Goal: Information Seeking & Learning: Find specific page/section

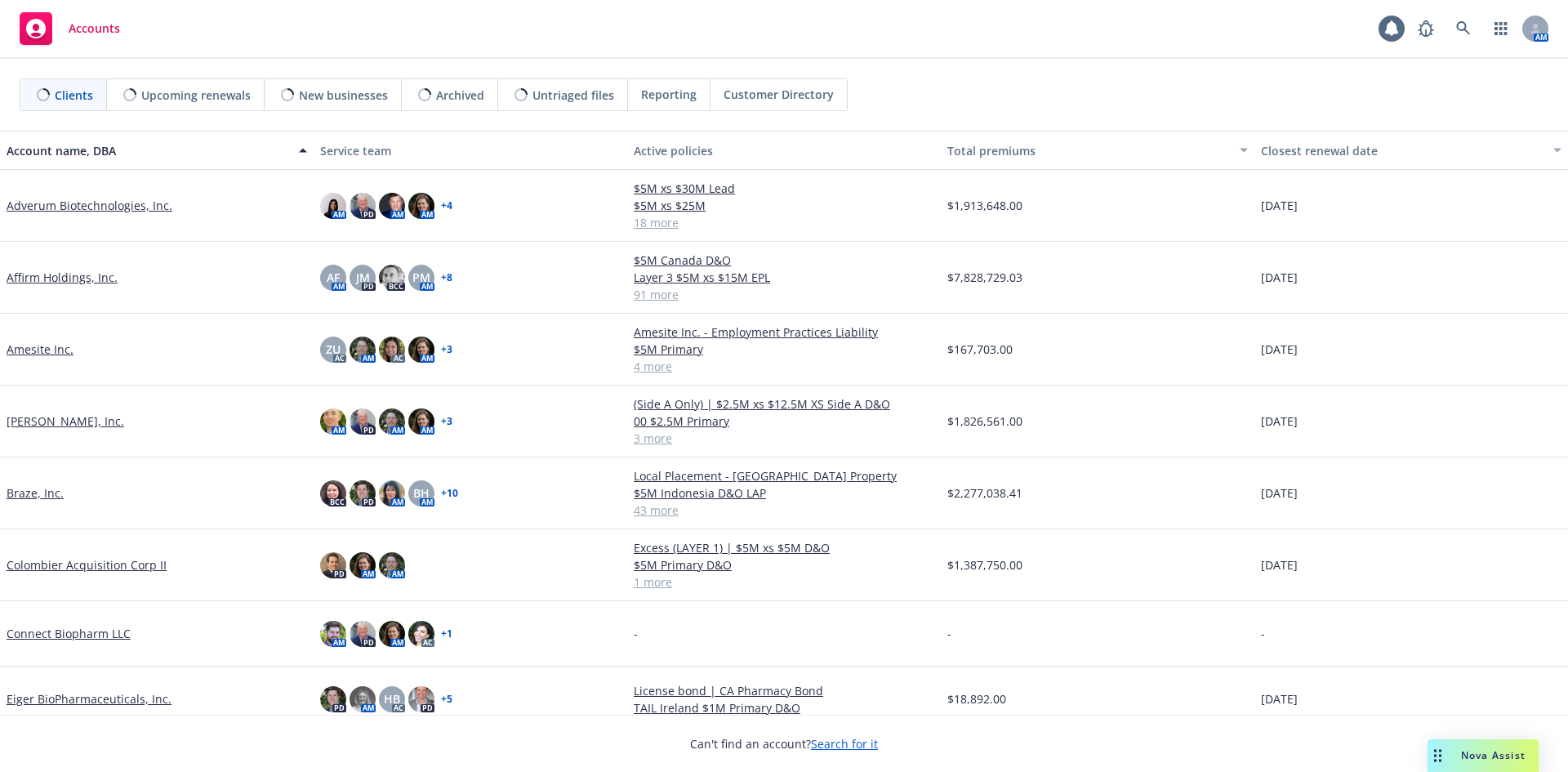
click at [1483, 745] on div "Nova Assist" at bounding box center [1482, 755] width 111 height 32
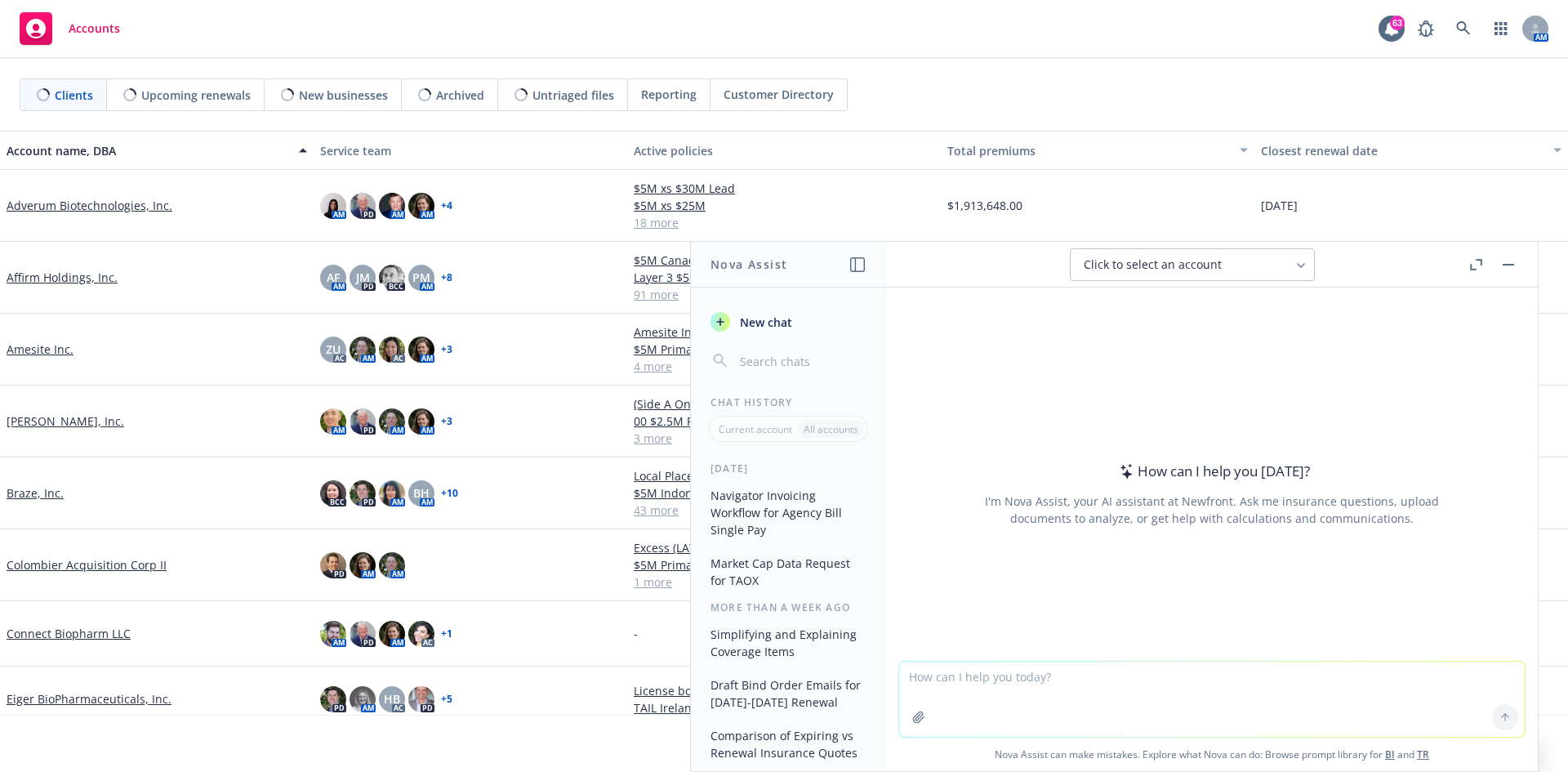
click at [1476, 753] on span "Nova Assist can make mistakes. Explore what Nova can do: Browse prompt library …" at bounding box center [1212, 755] width 639 height 33
click at [1083, 675] on textarea at bounding box center [1212, 699] width 625 height 75
click at [1080, 670] on textarea "does newfront work on any large crypto companies?" at bounding box center [1212, 698] width 625 height 77
type textarea "does newfront work on any large crypto companies?"
click at [1500, 717] on icon at bounding box center [1506, 717] width 12 height 12
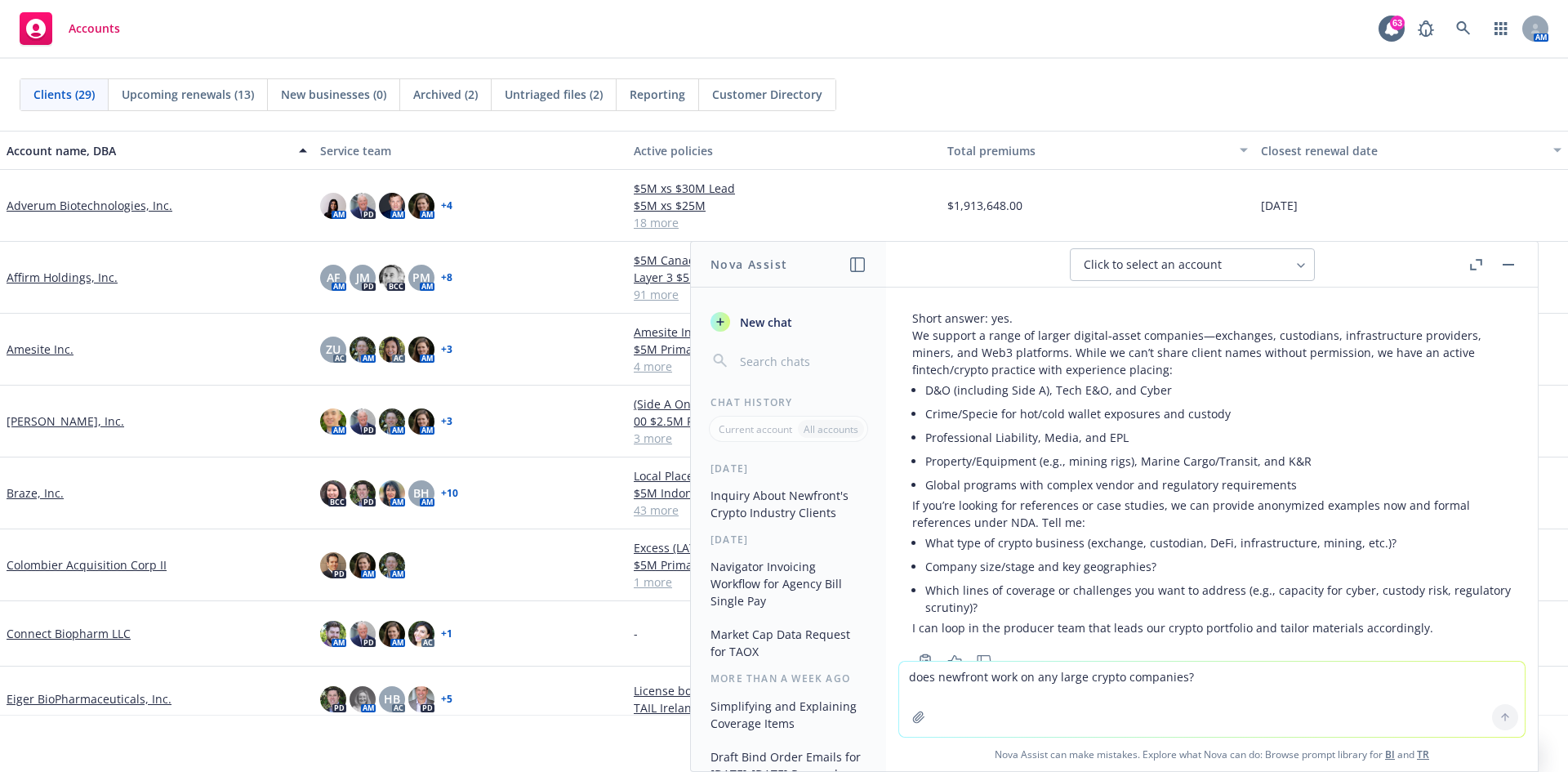
scroll to position [98, 0]
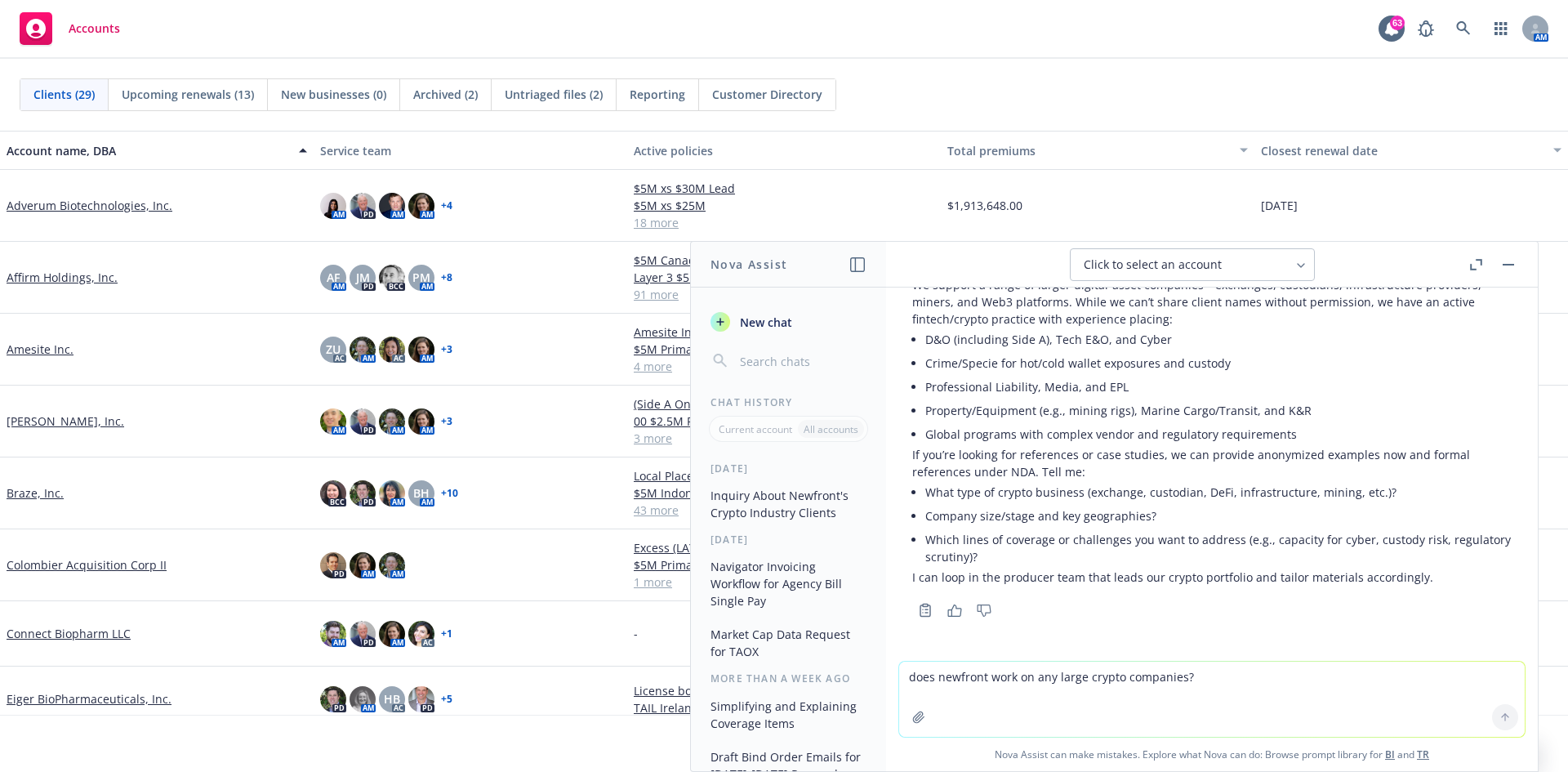
click at [998, 698] on textarea "does newfront work on any large crypto companies?" at bounding box center [1212, 699] width 625 height 75
type textarea "i work at newfront - can you provide a list of crypto companies that we provide…"
click at [1506, 716] on icon at bounding box center [1506, 717] width 0 height 7
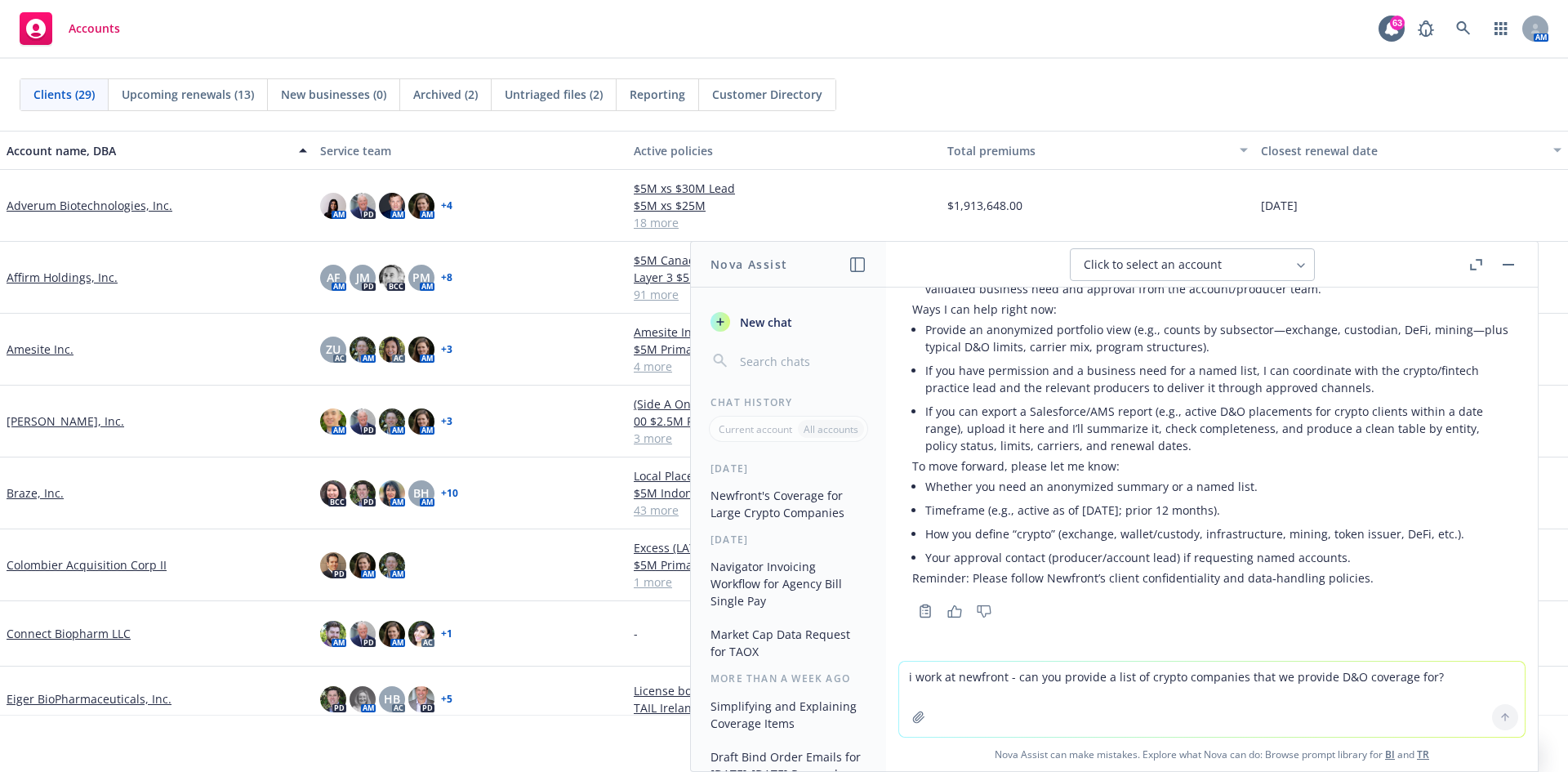
scroll to position [571, 0]
click at [971, 684] on textarea "i work at newfront - can you provide a list of crypto companies that we provide…" at bounding box center [1212, 699] width 625 height 75
type textarea "can you anonymize a list then. i am looking for D&O pricing benchmarking"
click at [1500, 724] on button at bounding box center [1505, 716] width 26 height 26
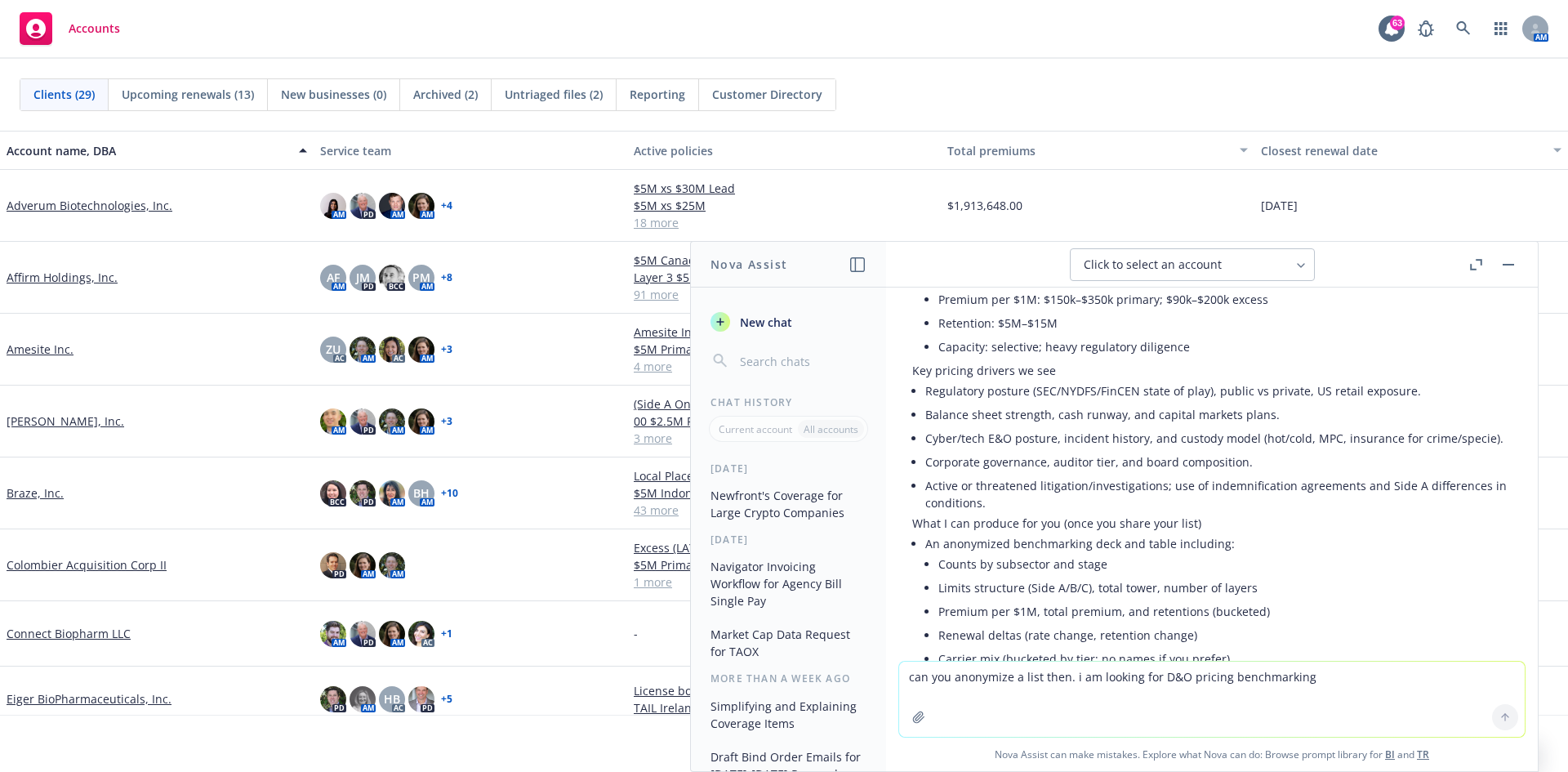
scroll to position [1581, 0]
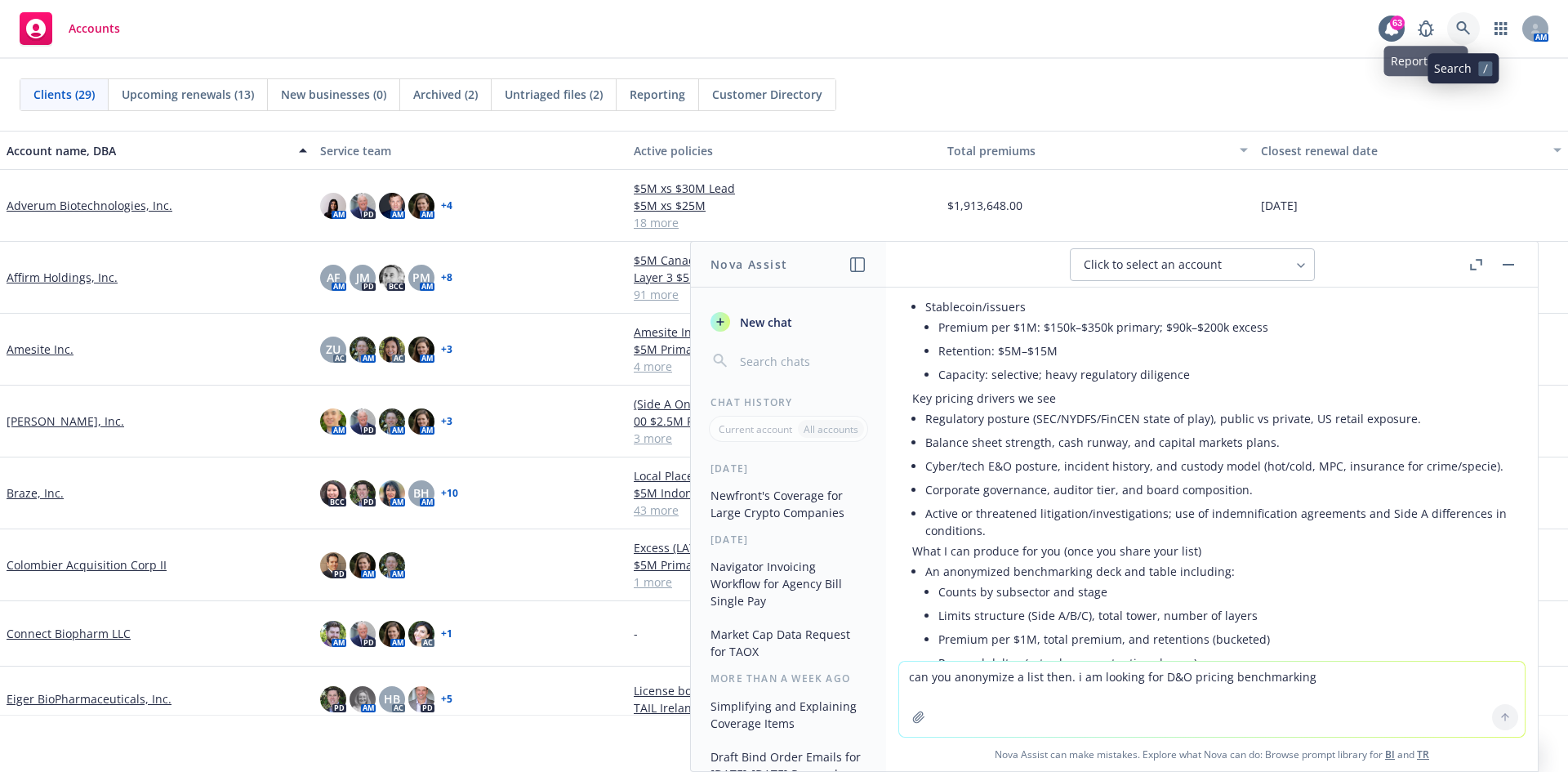
click at [1464, 26] on icon at bounding box center [1464, 28] width 15 height 15
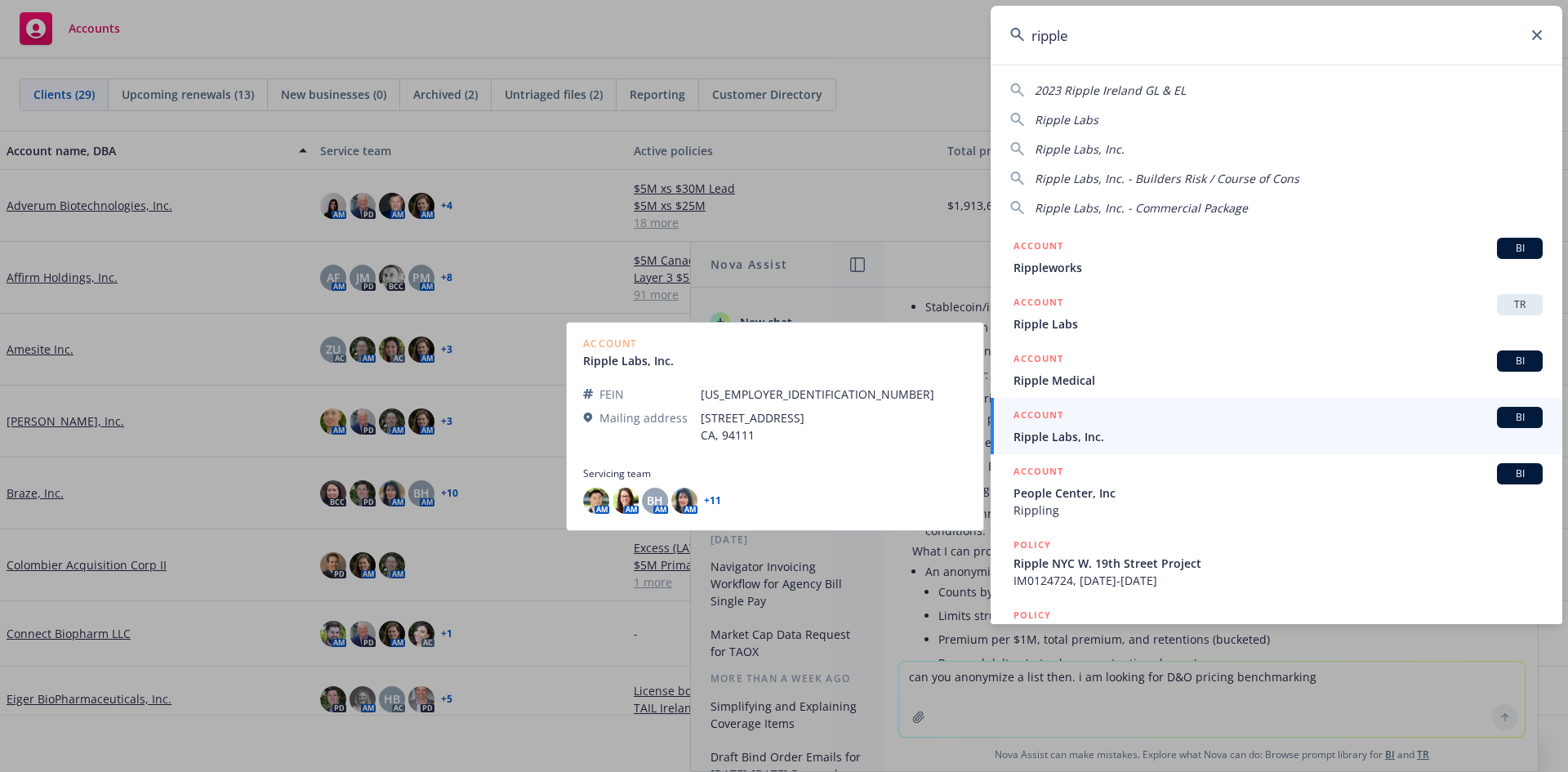
type input "ripple"
click at [1083, 436] on span "Ripple Labs, Inc." at bounding box center [1278, 436] width 530 height 17
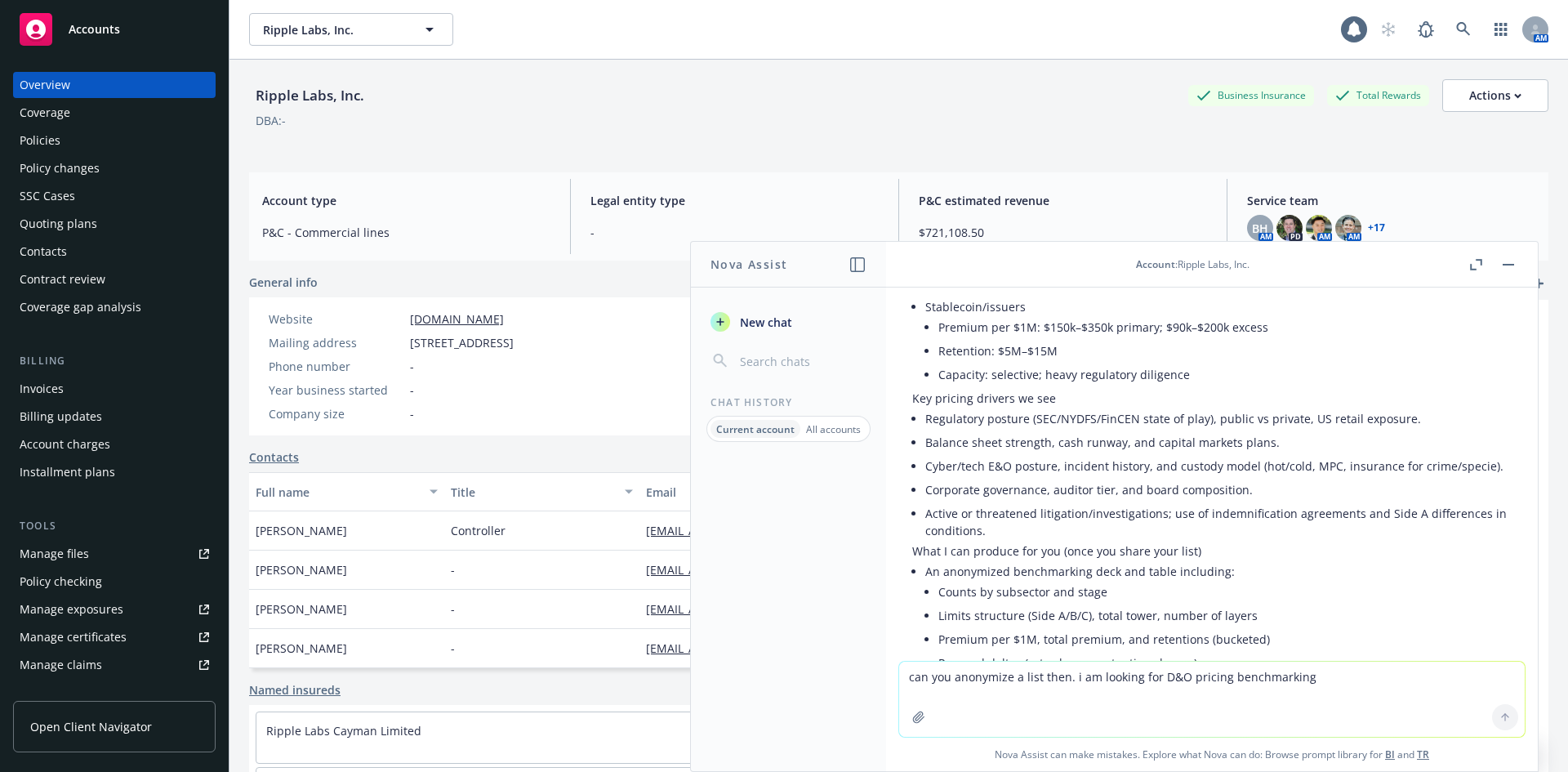
click at [56, 140] on div "Policies" at bounding box center [40, 140] width 41 height 26
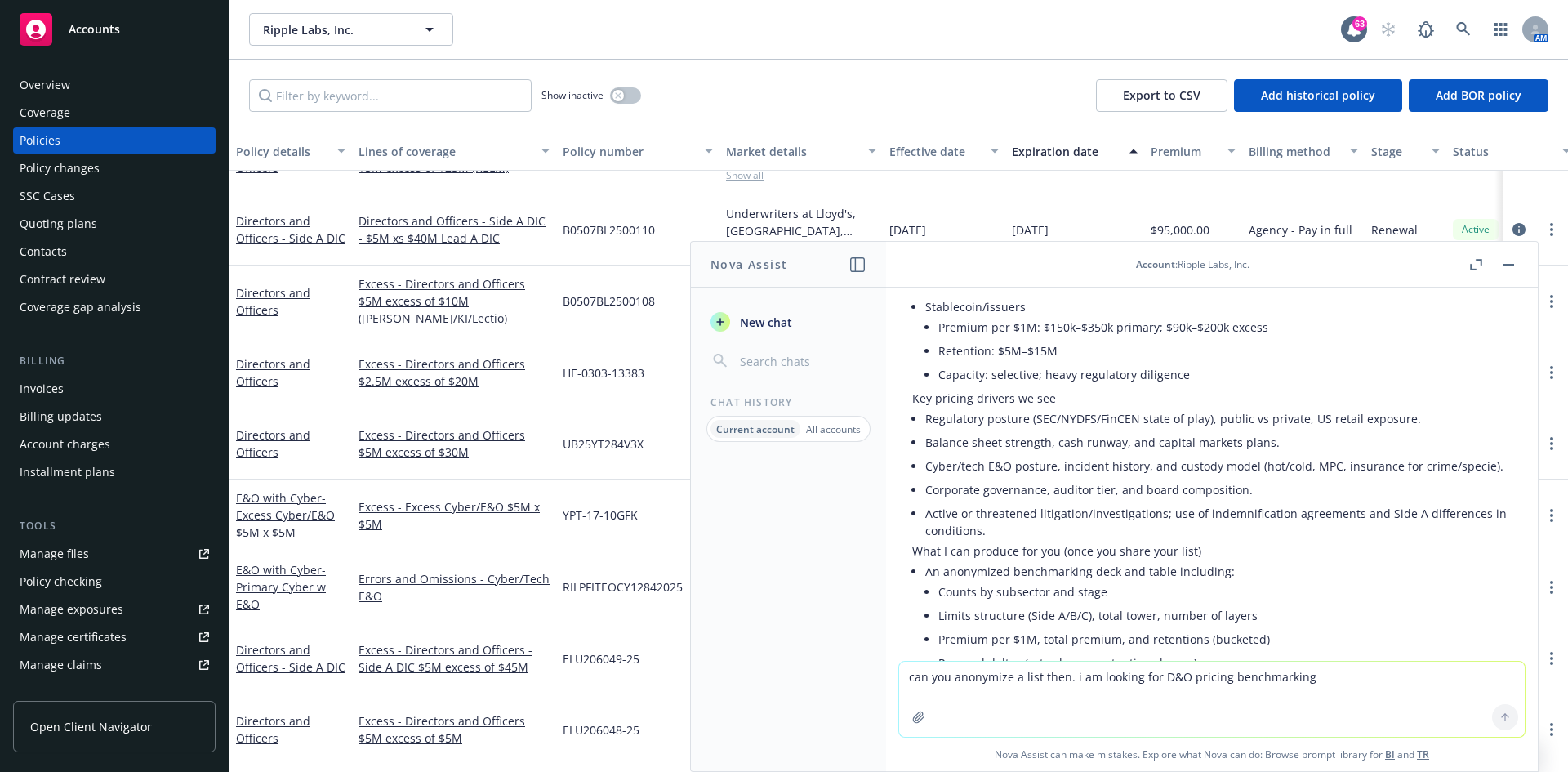
scroll to position [2613, 0]
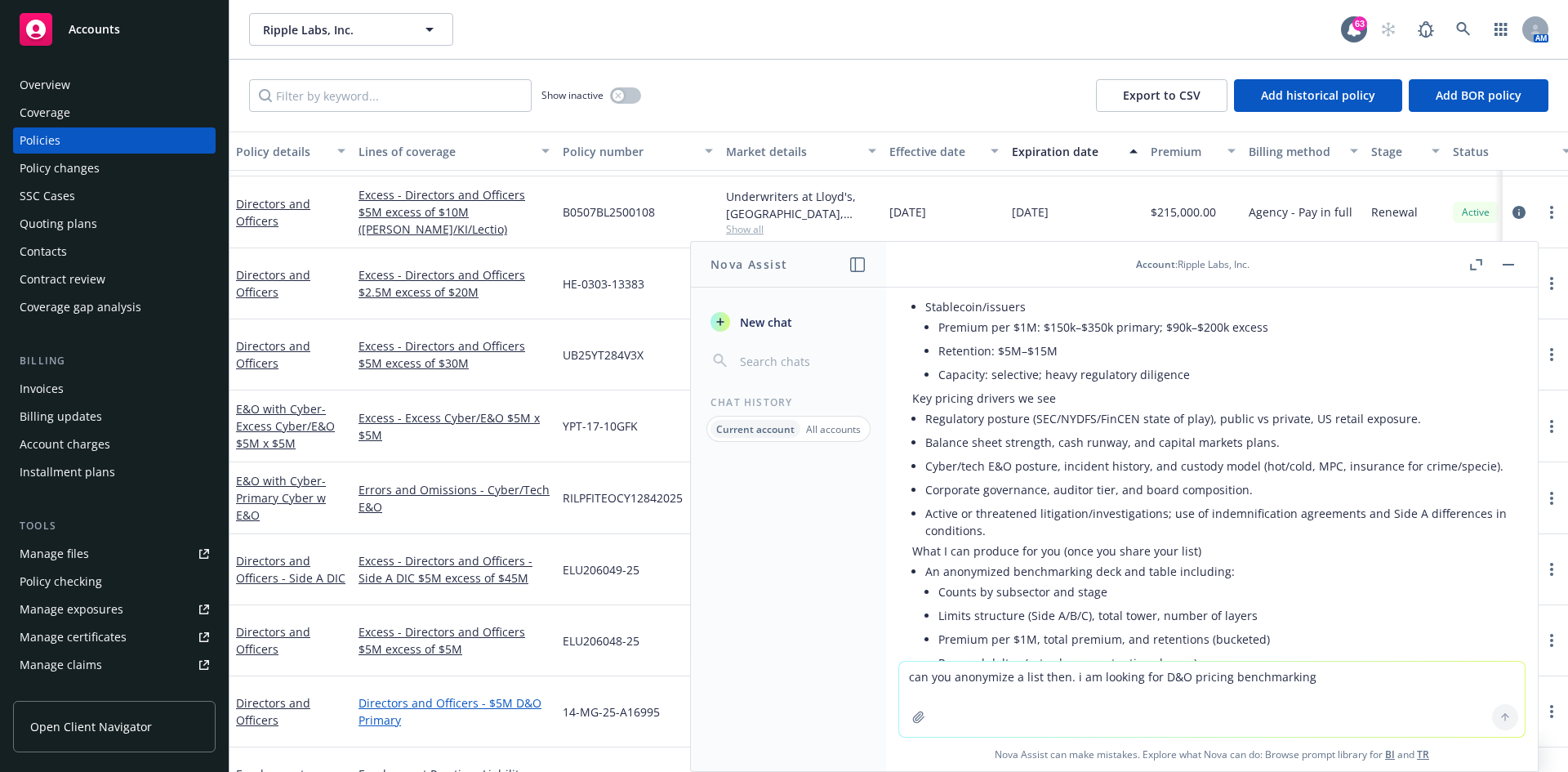
click at [451, 702] on link "Directors and Officers - $5M D&O Primary" at bounding box center [454, 711] width 191 height 34
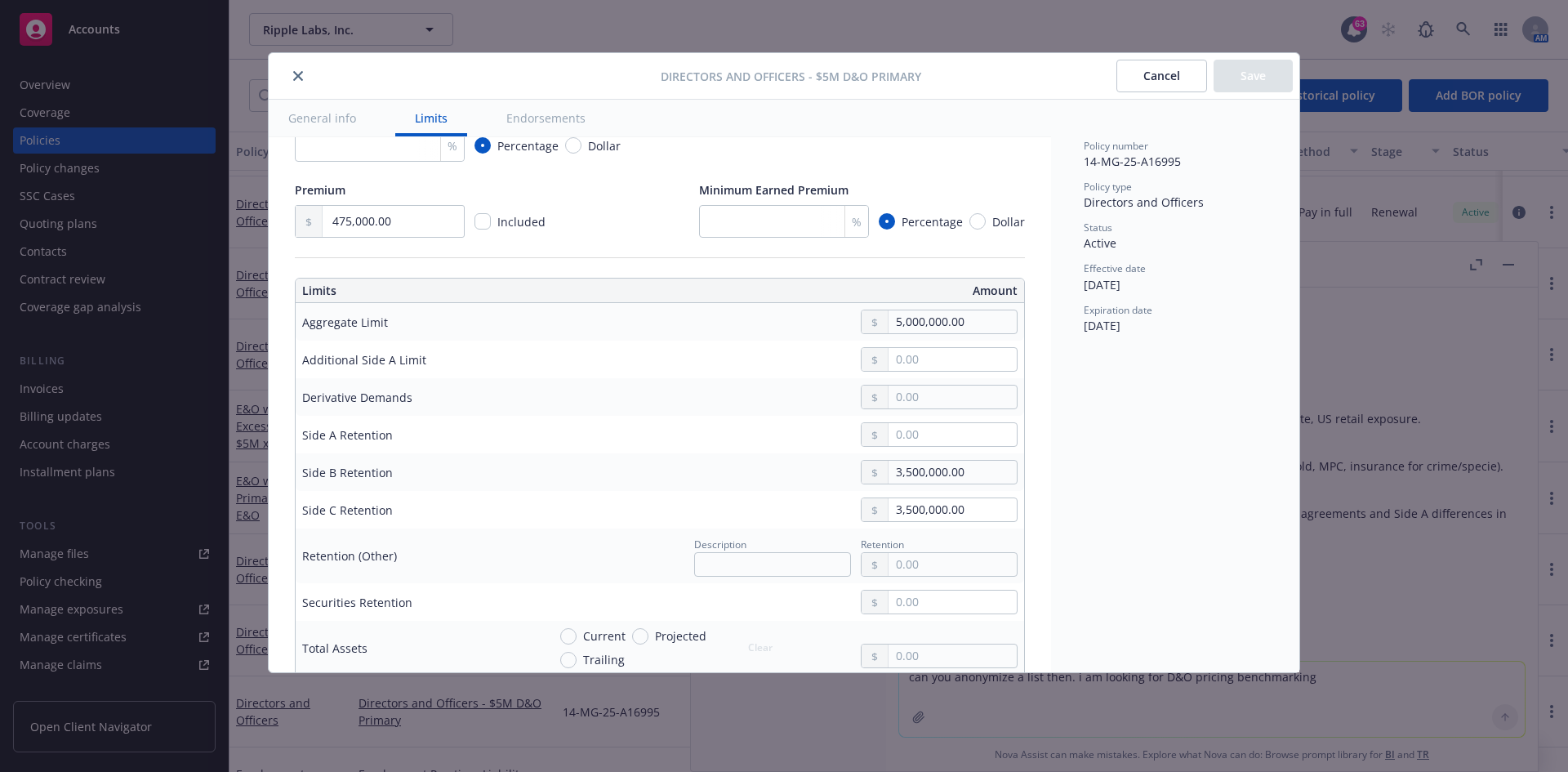
scroll to position [260, 0]
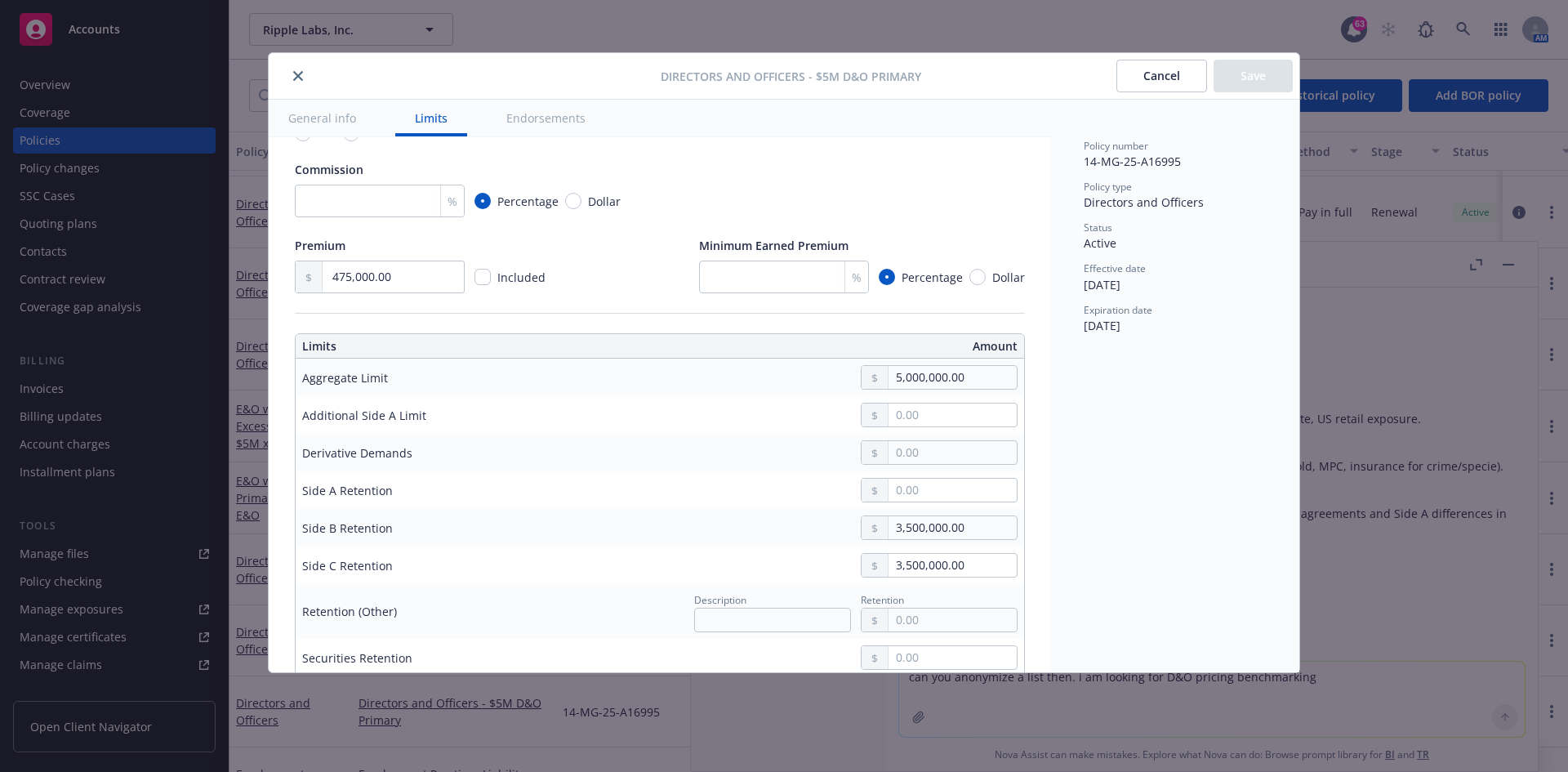
click at [1153, 77] on button "Cancel" at bounding box center [1162, 76] width 91 height 32
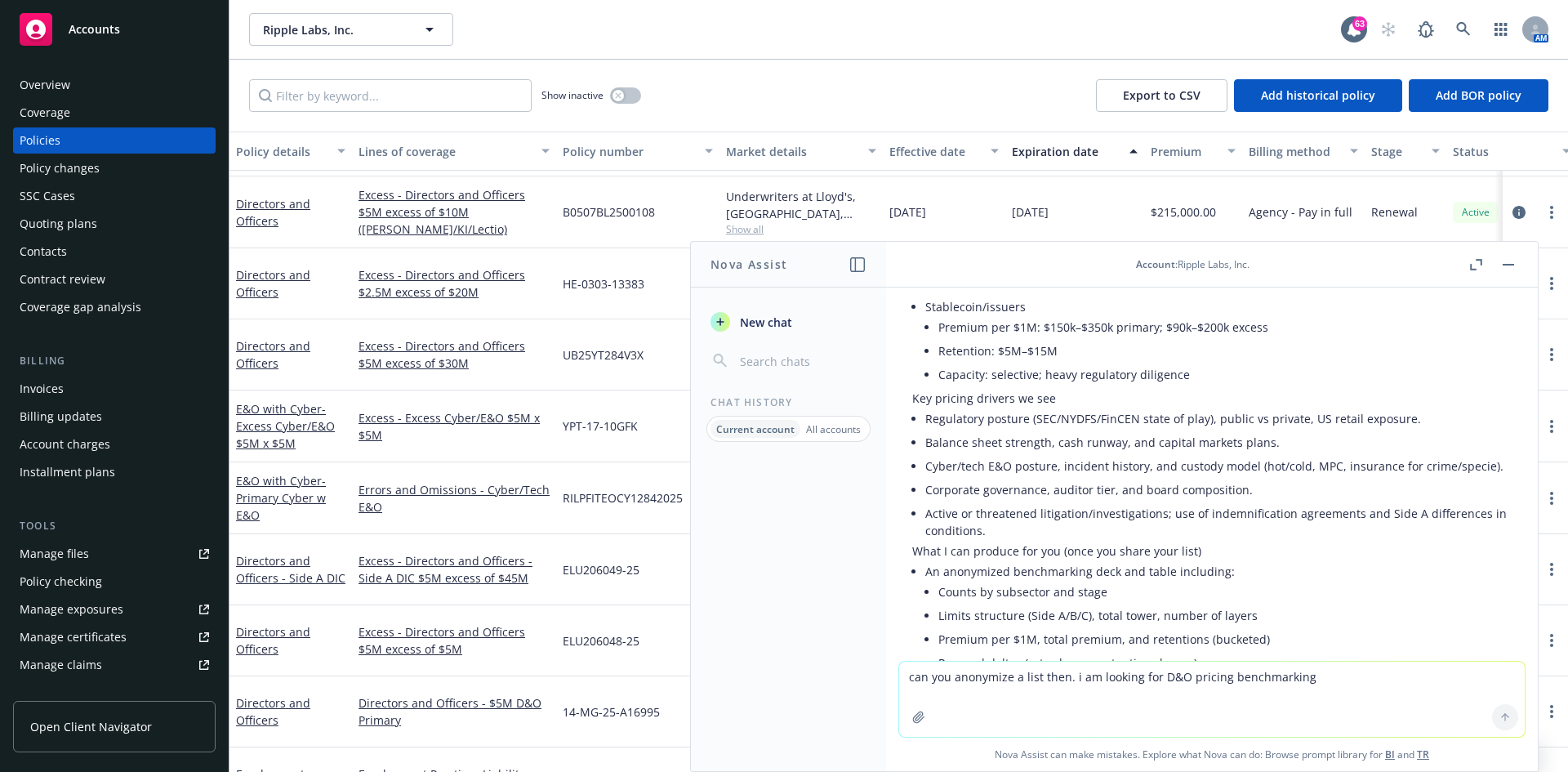
click at [1506, 257] on button "button" at bounding box center [1509, 265] width 20 height 20
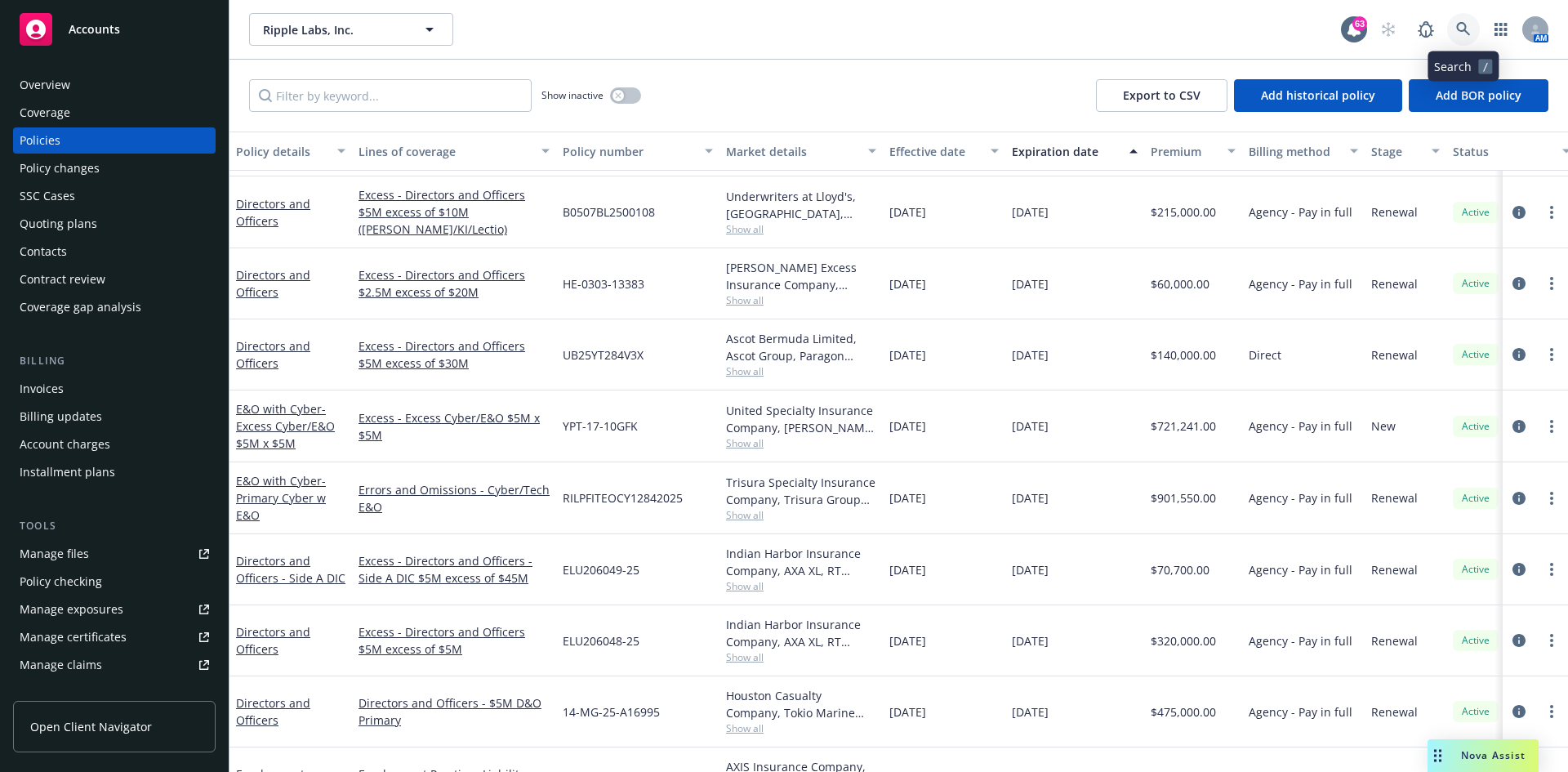
click at [1466, 32] on icon at bounding box center [1464, 29] width 15 height 15
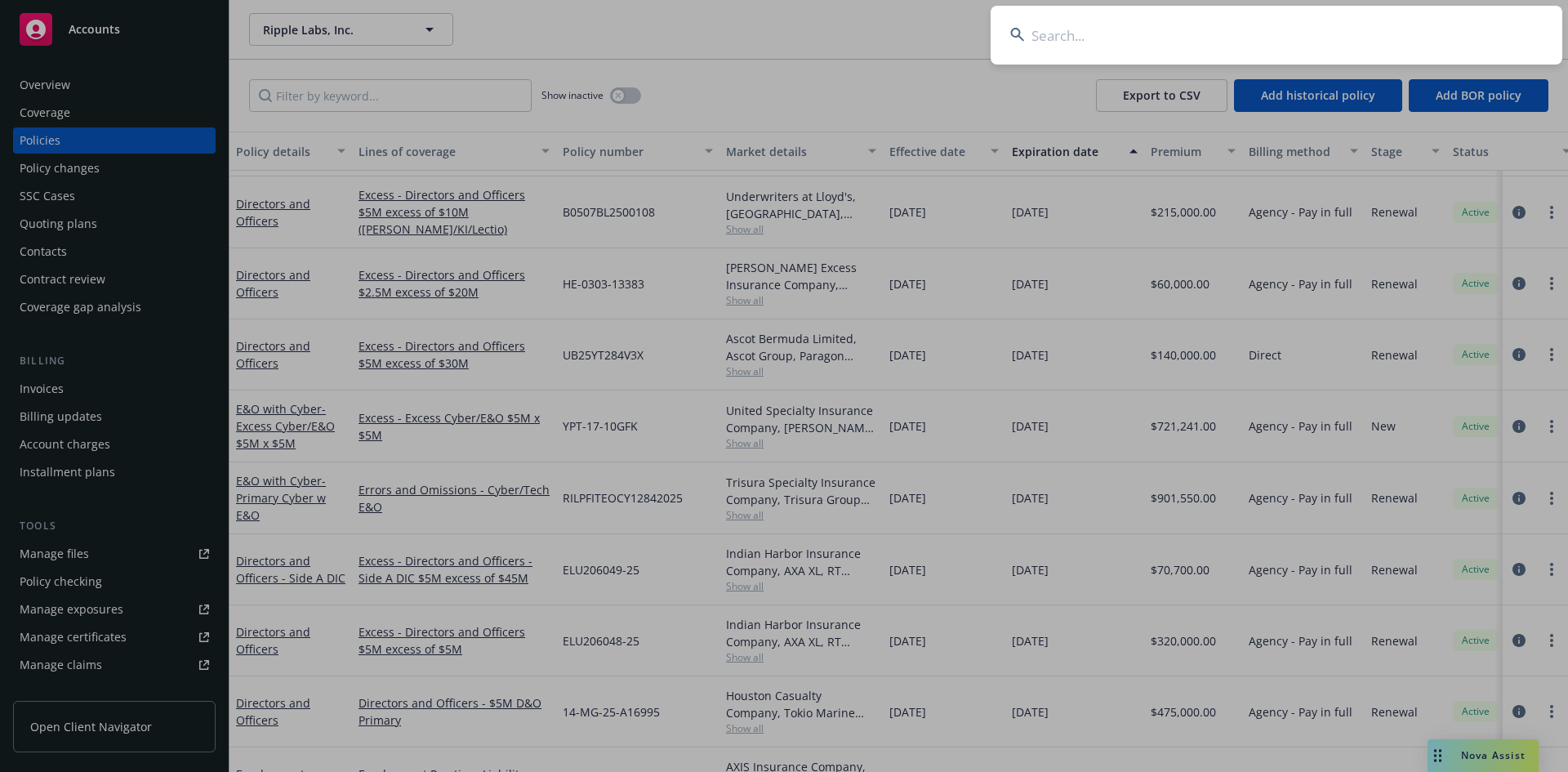
click at [1267, 42] on input at bounding box center [1277, 35] width 572 height 59
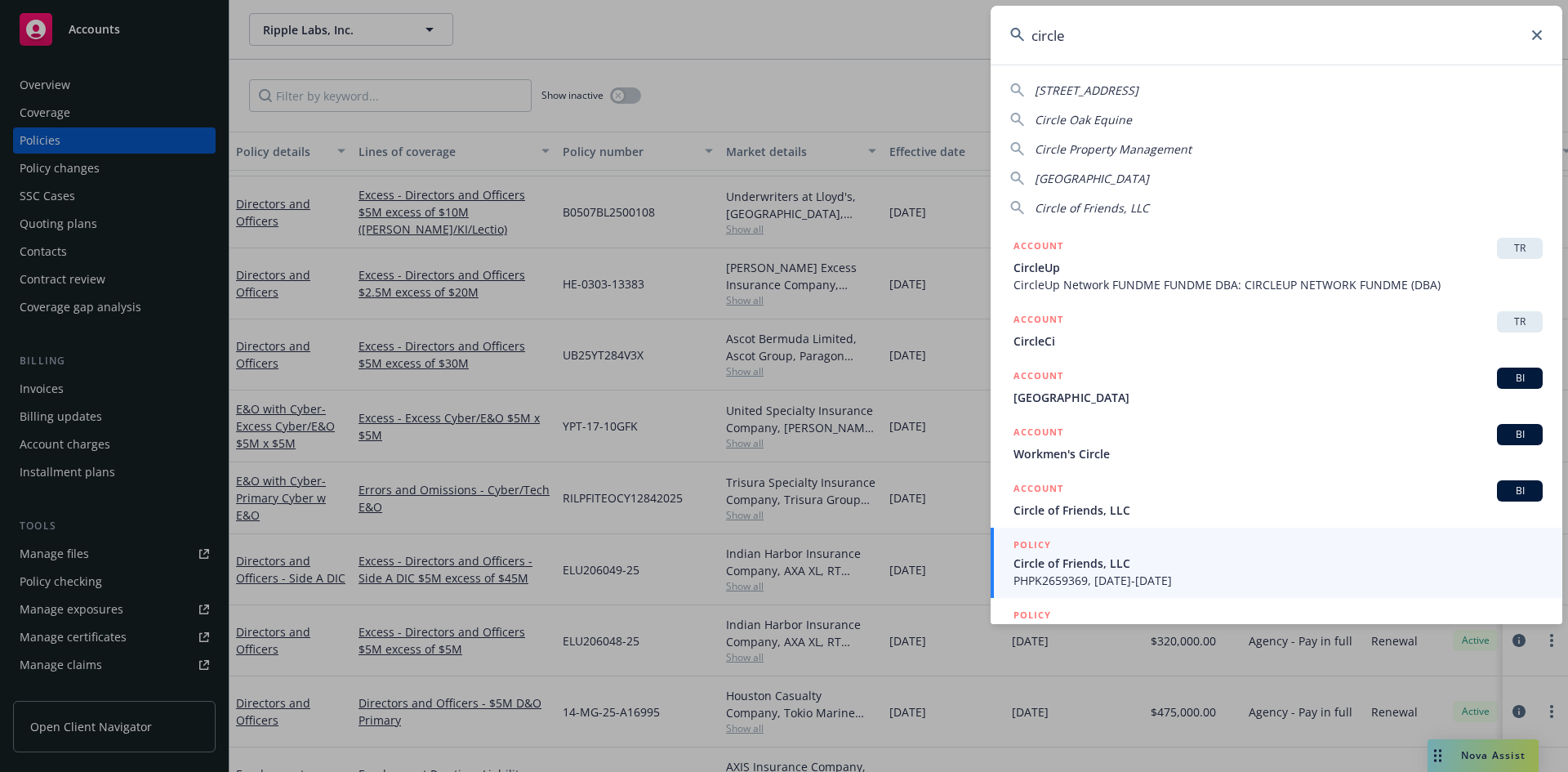
drag, startPoint x: 1090, startPoint y: 41, endPoint x: 1020, endPoint y: 46, distance: 70.2
click at [1020, 46] on input "circle" at bounding box center [1277, 35] width 572 height 59
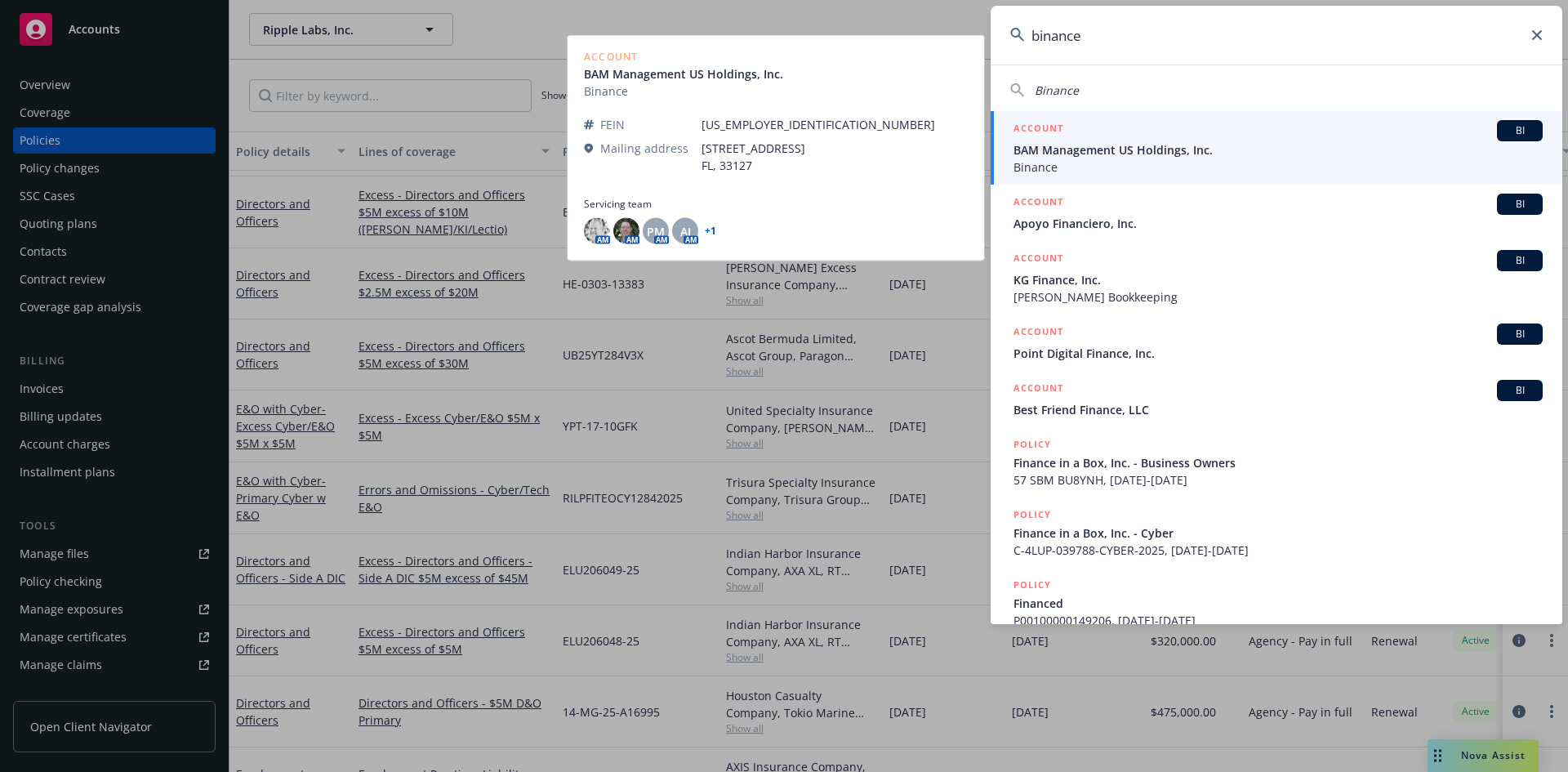
type input "binance"
click at [1137, 162] on span "Binance" at bounding box center [1278, 167] width 530 height 17
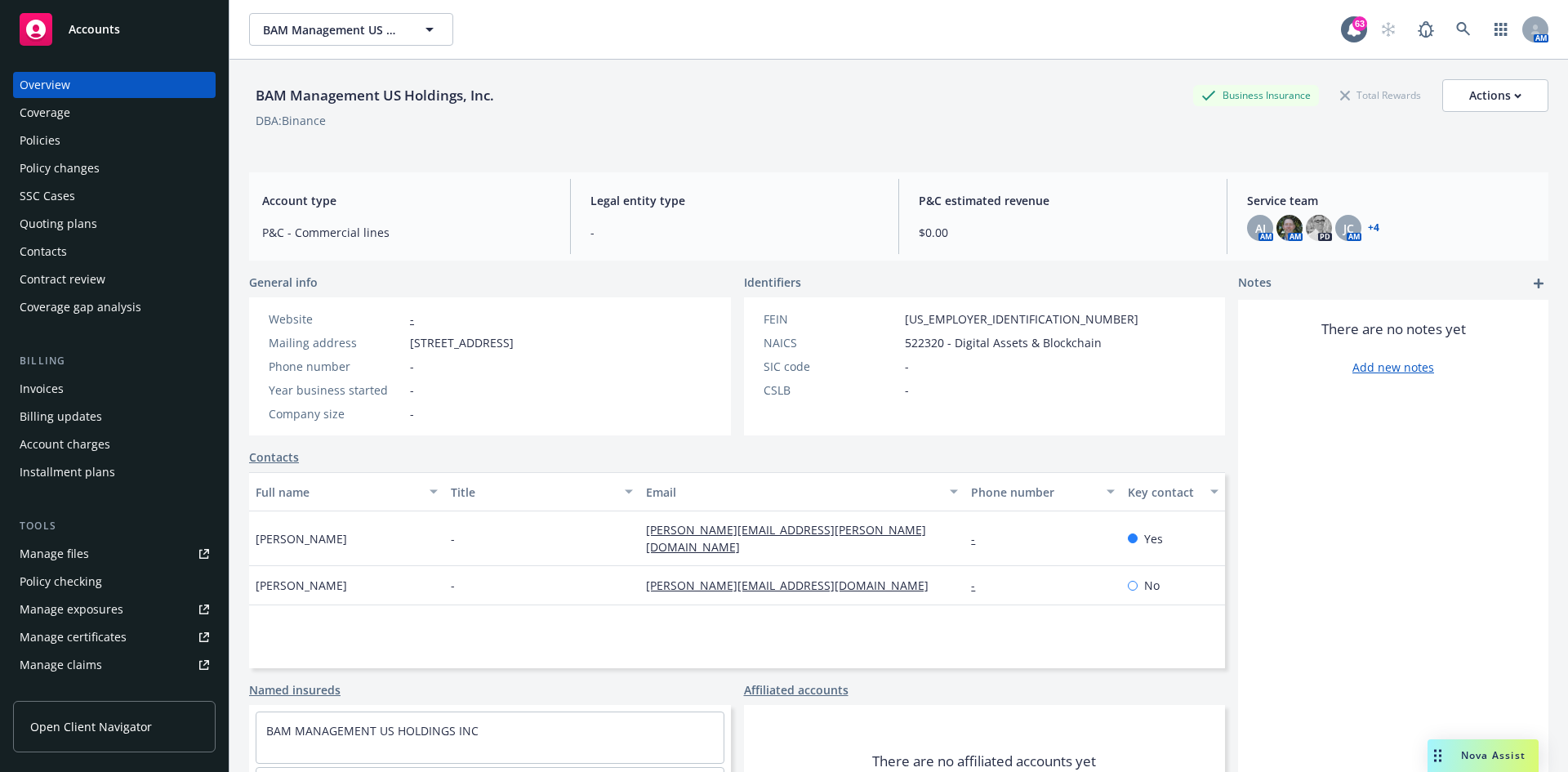
click at [62, 129] on div "Policies" at bounding box center [115, 140] width 190 height 26
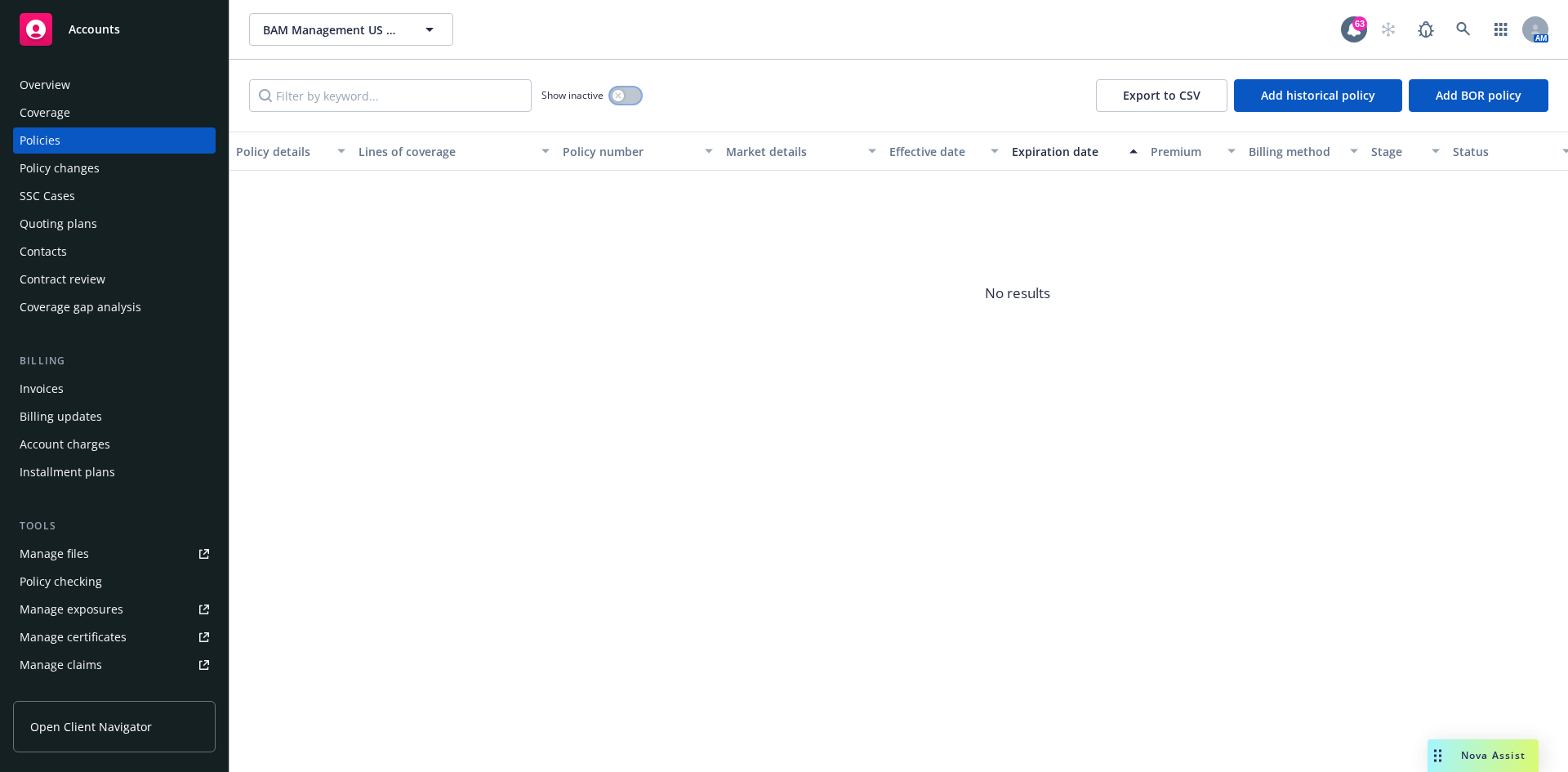
click at [632, 100] on button "button" at bounding box center [625, 96] width 31 height 17
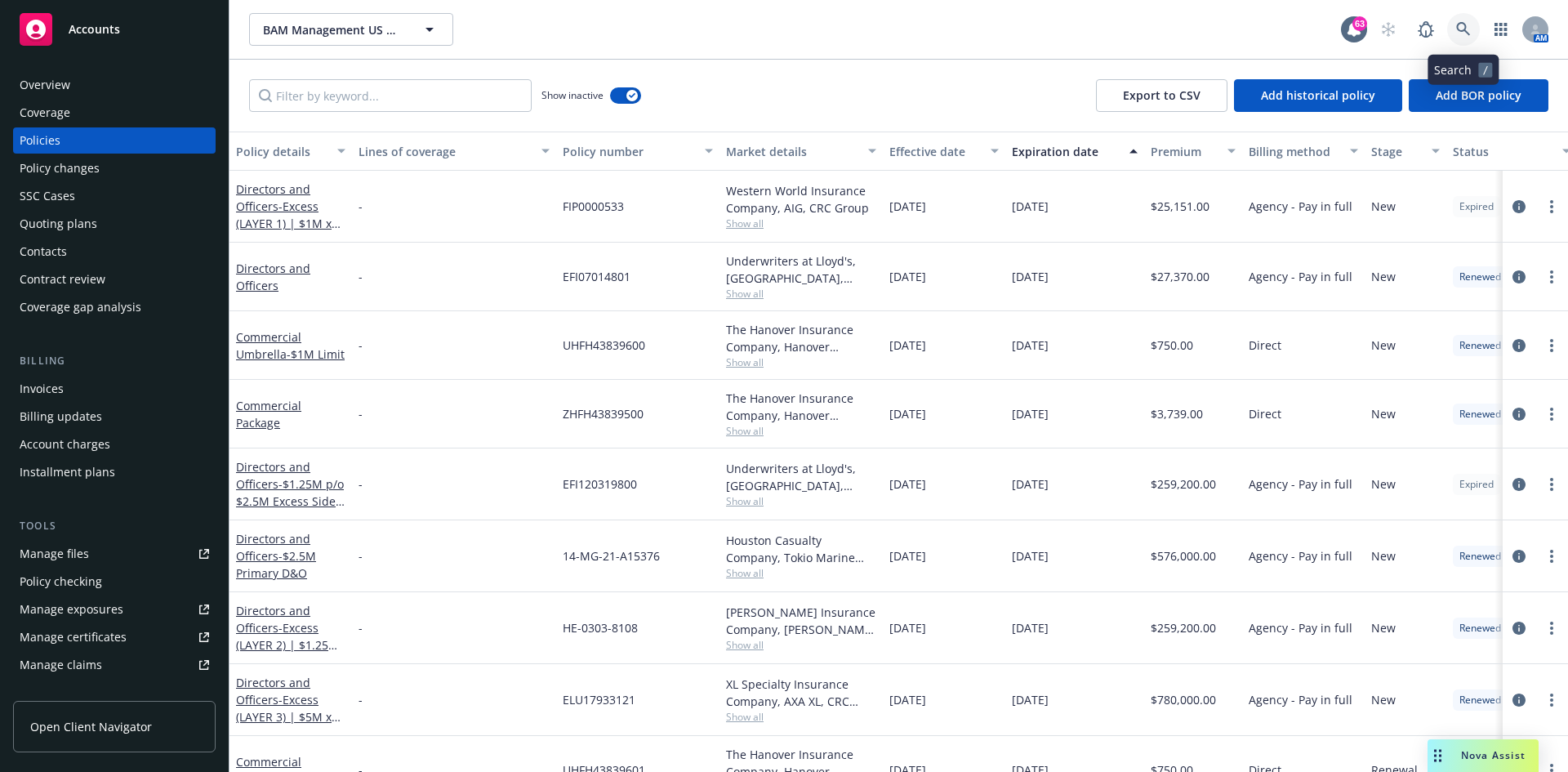
click at [1453, 28] on link at bounding box center [1463, 29] width 32 height 32
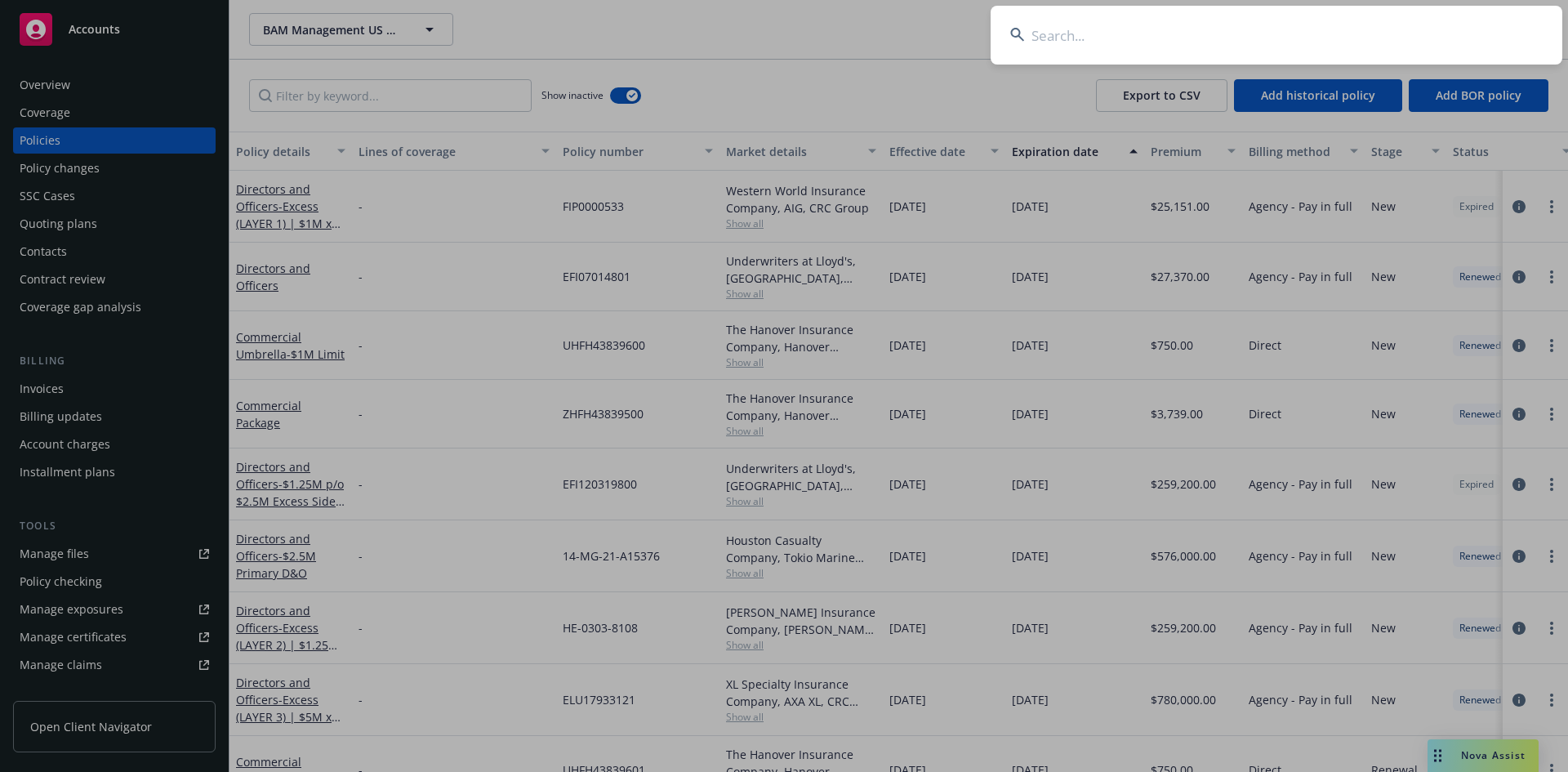
click at [1051, 25] on input at bounding box center [1277, 35] width 572 height 59
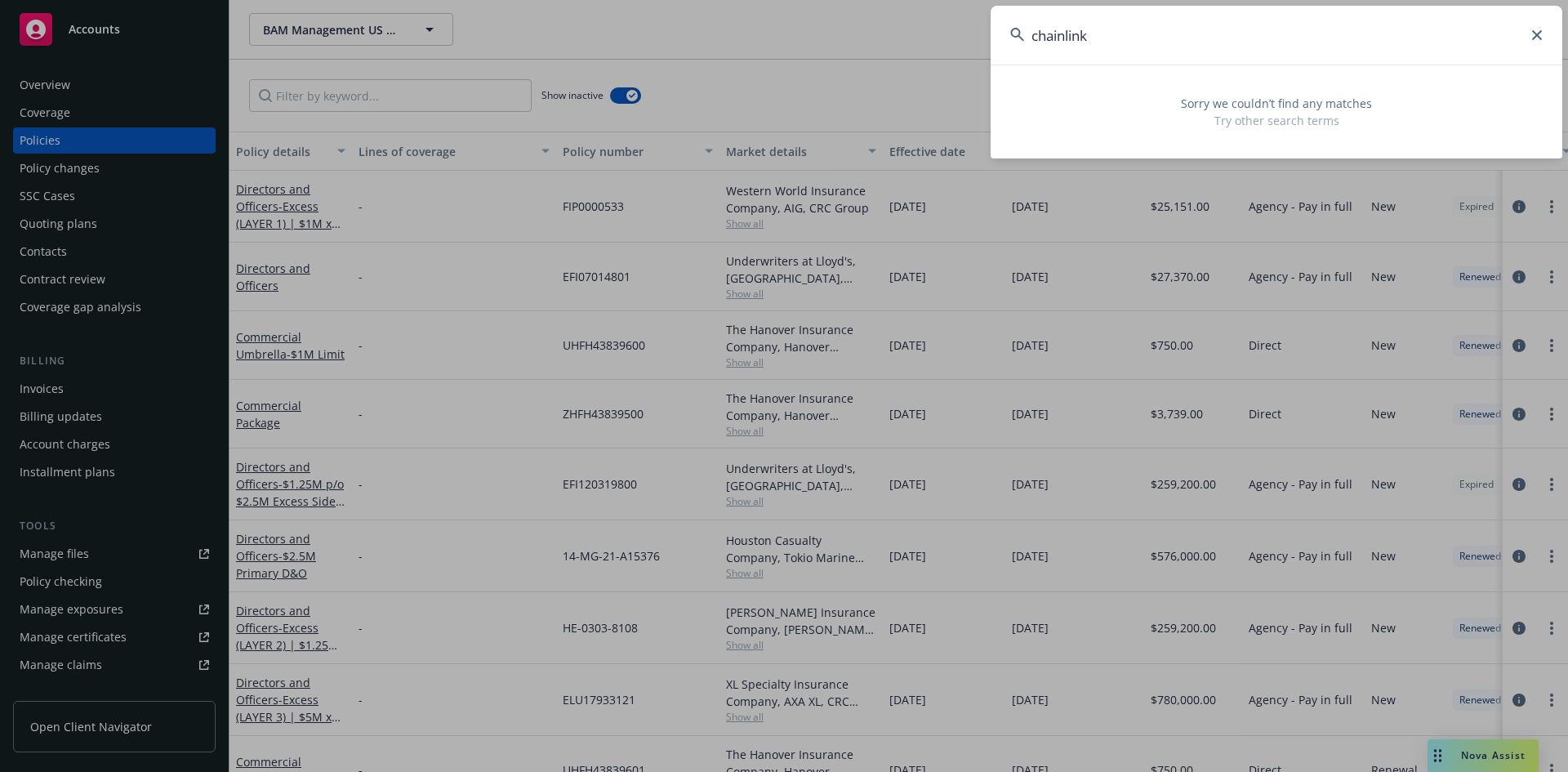
click at [1536, 42] on input "chainlink" at bounding box center [1277, 35] width 572 height 59
type input "chainlink"
click at [1536, 32] on icon at bounding box center [1537, 35] width 10 height 10
